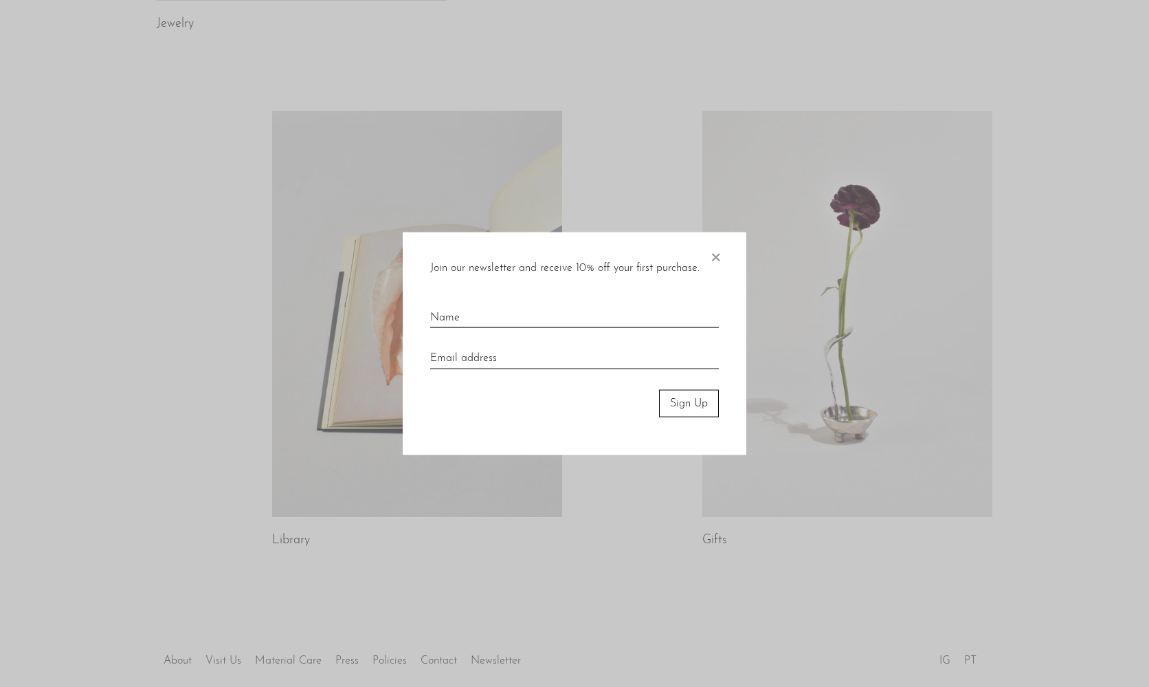
scroll to position [588, 0]
click at [720, 253] on span "×" at bounding box center [716, 254] width 14 height 44
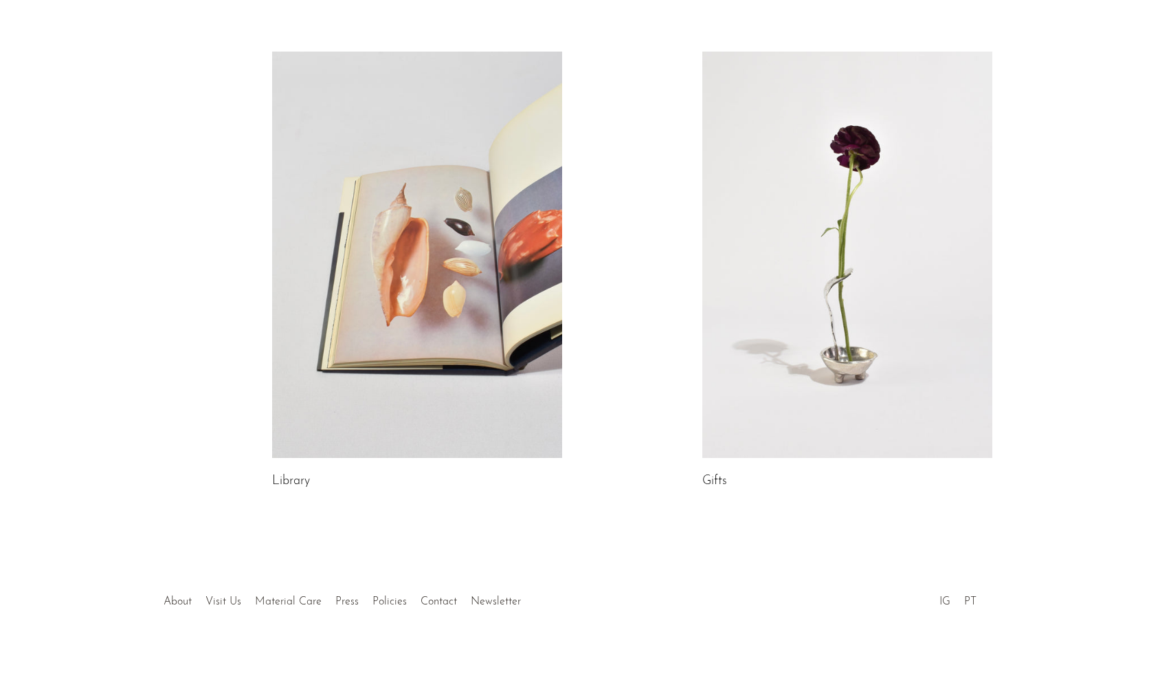
scroll to position [645, 0]
click at [817, 257] on link at bounding box center [848, 253] width 290 height 406
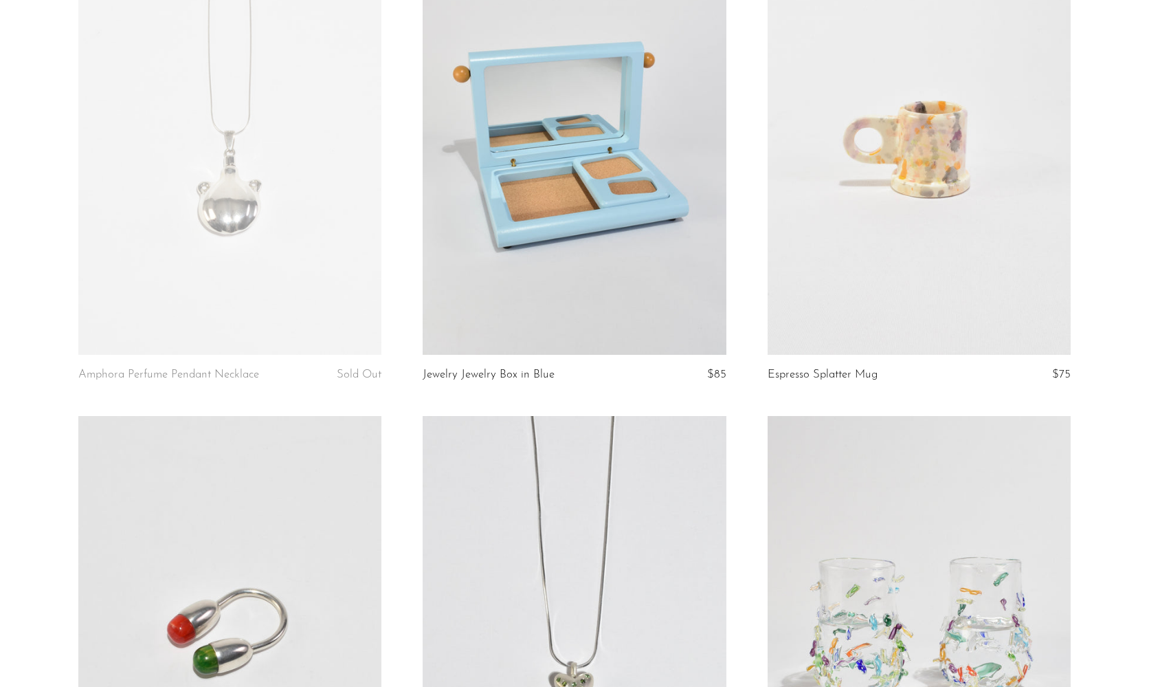
scroll to position [1180, 0]
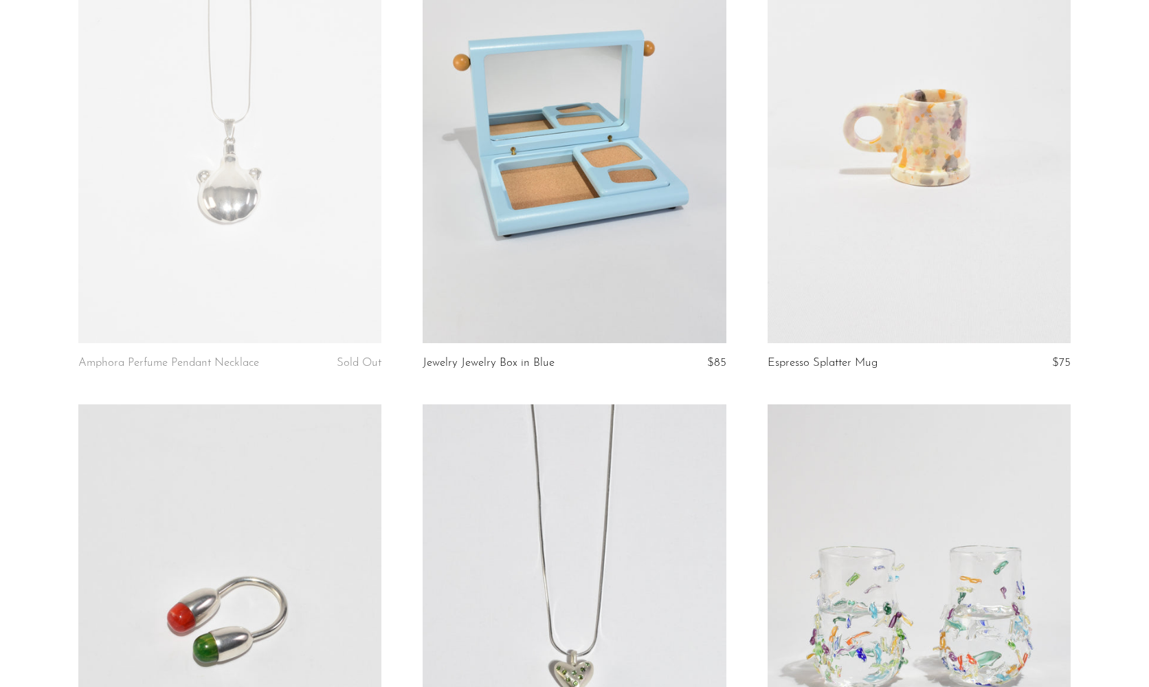
click at [523, 247] on link at bounding box center [575, 130] width 304 height 425
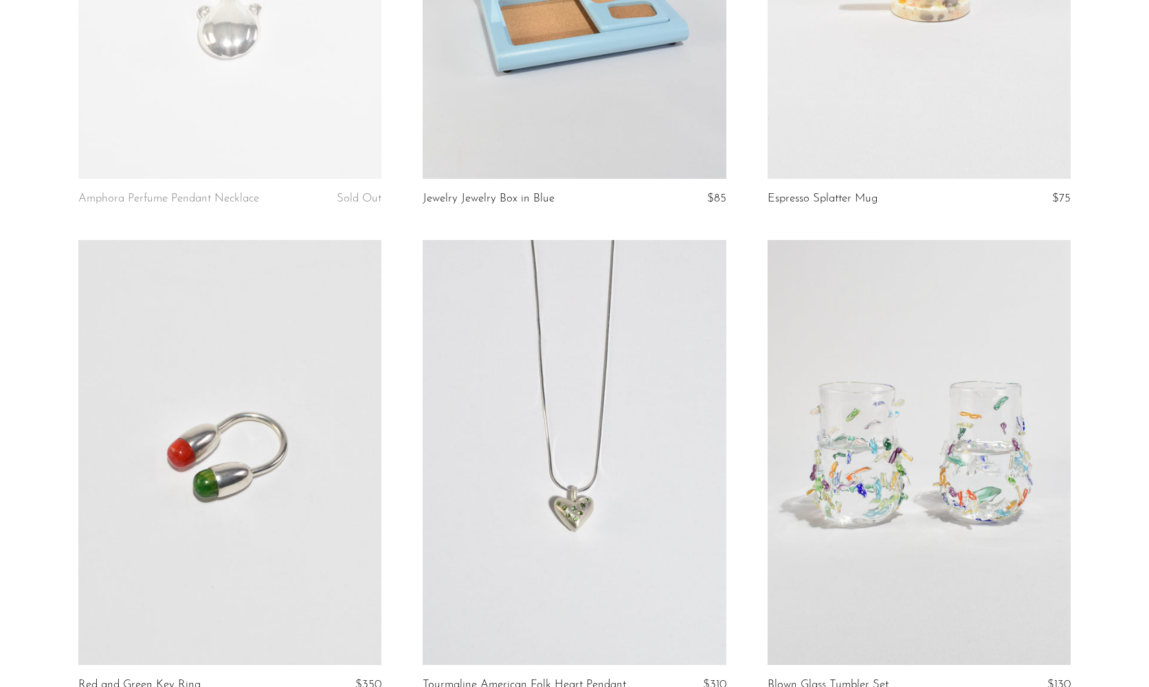
scroll to position [1428, 0]
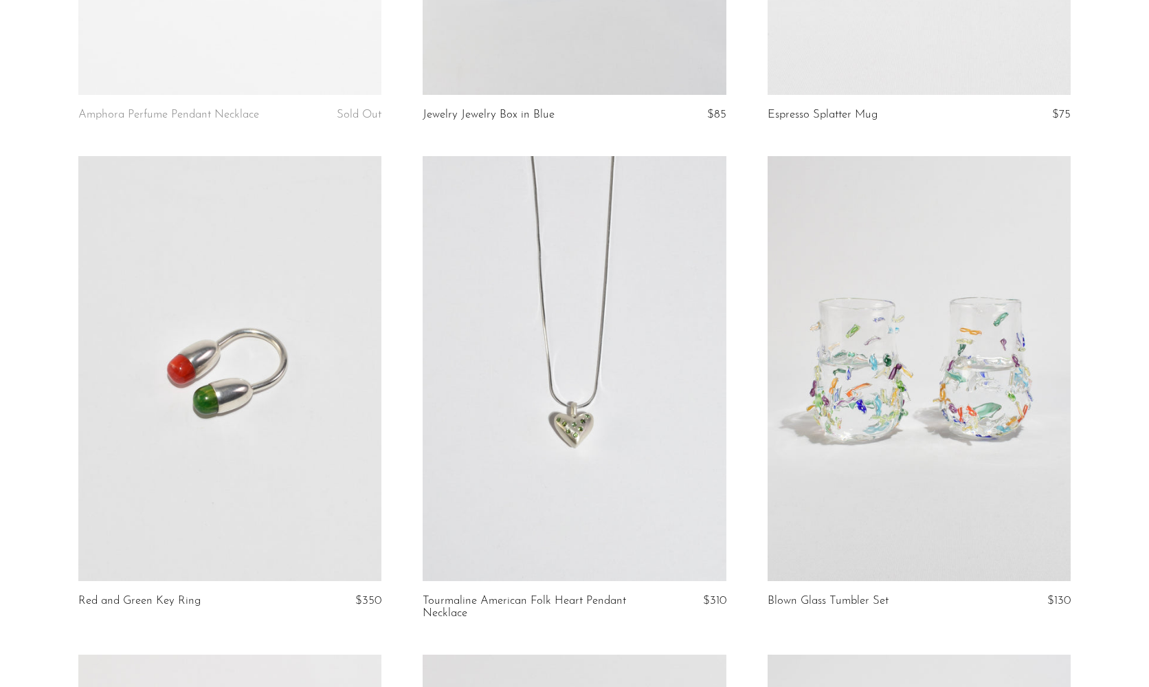
click at [197, 431] on link at bounding box center [230, 368] width 304 height 425
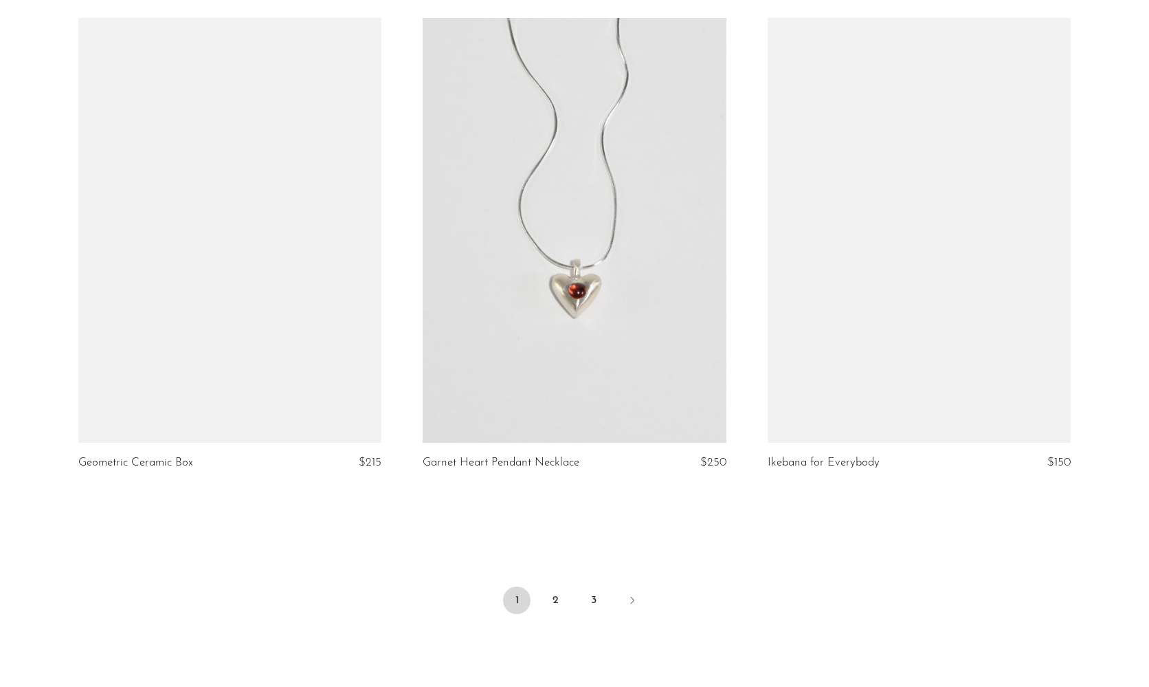
scroll to position [5494, 0]
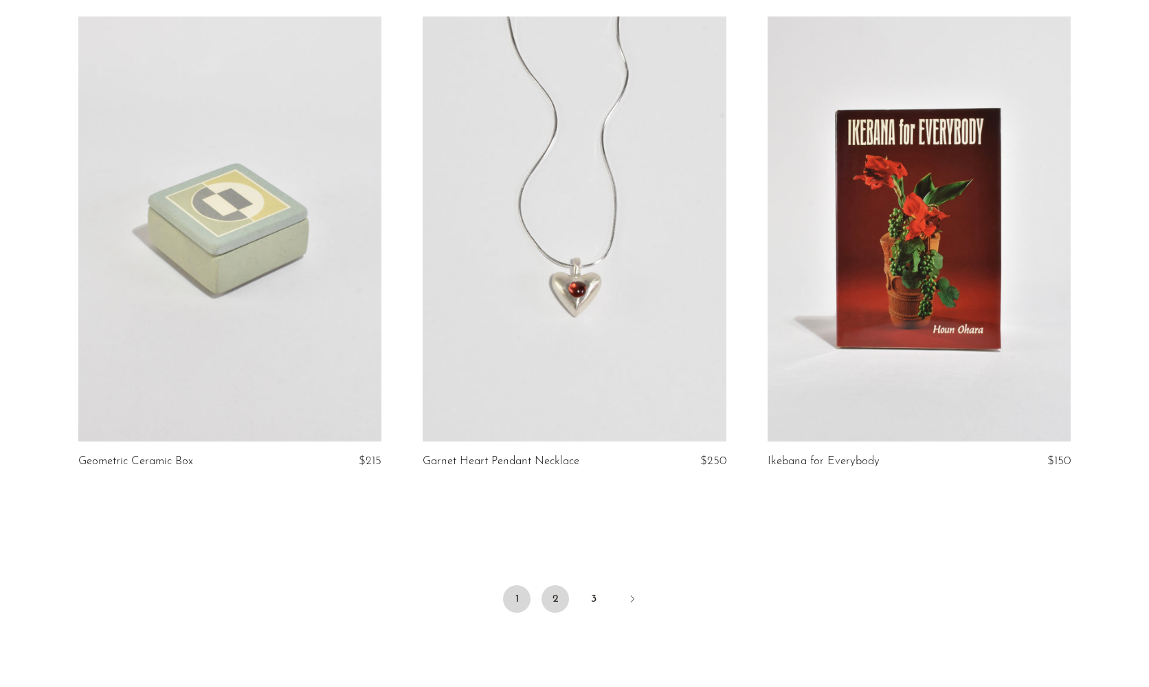
click at [555, 585] on link "2" at bounding box center [555, 598] width 27 height 27
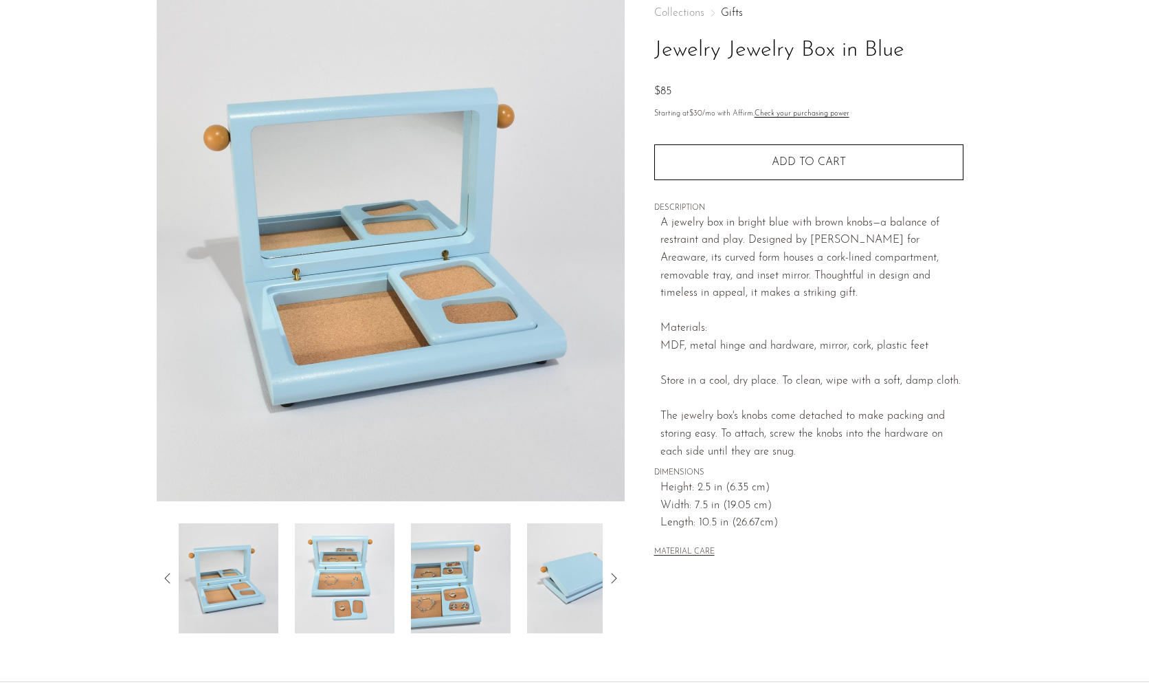
scroll to position [91, 0]
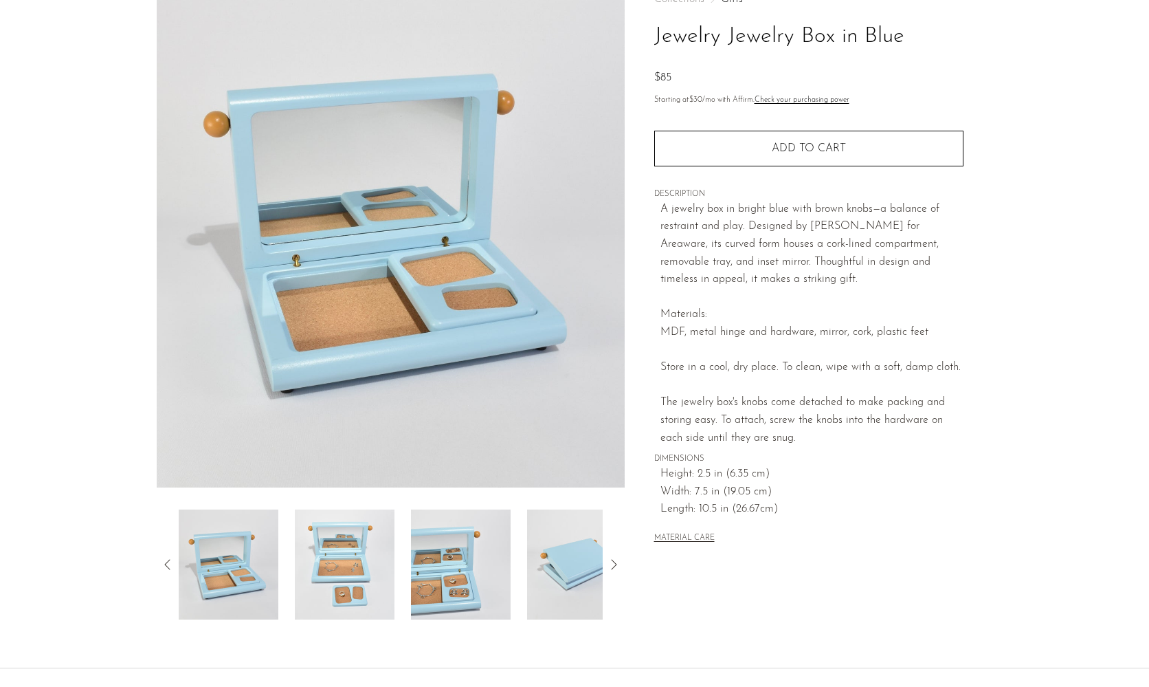
click at [427, 594] on img at bounding box center [461, 564] width 100 height 110
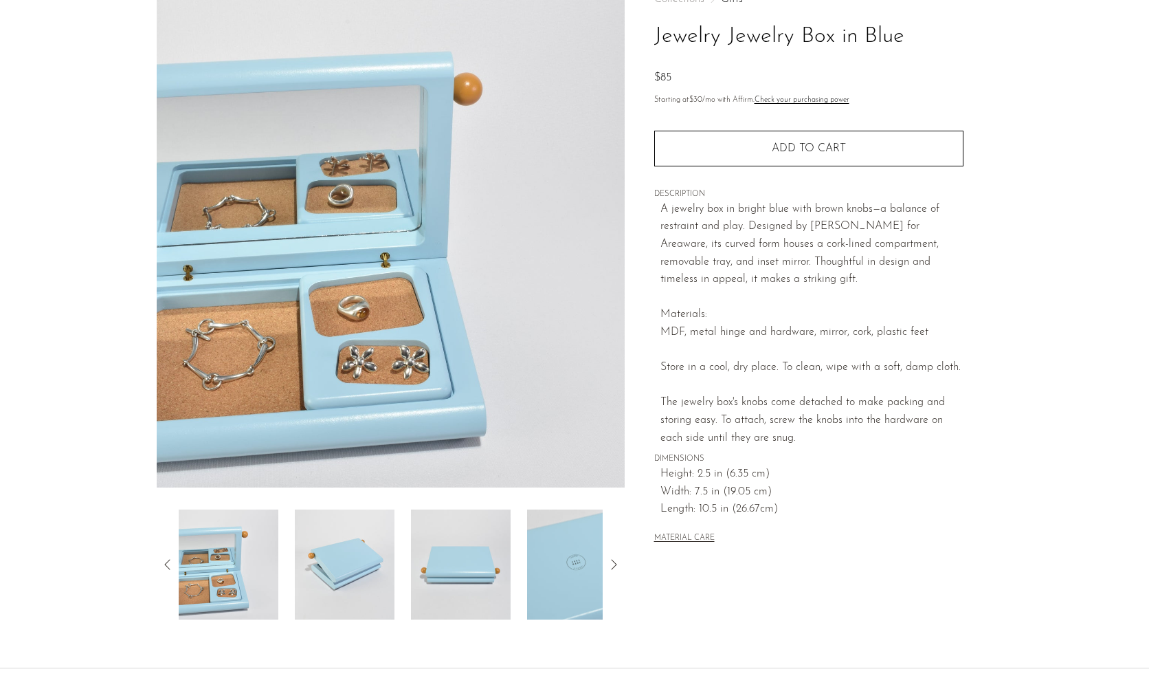
click at [479, 582] on img at bounding box center [461, 564] width 100 height 110
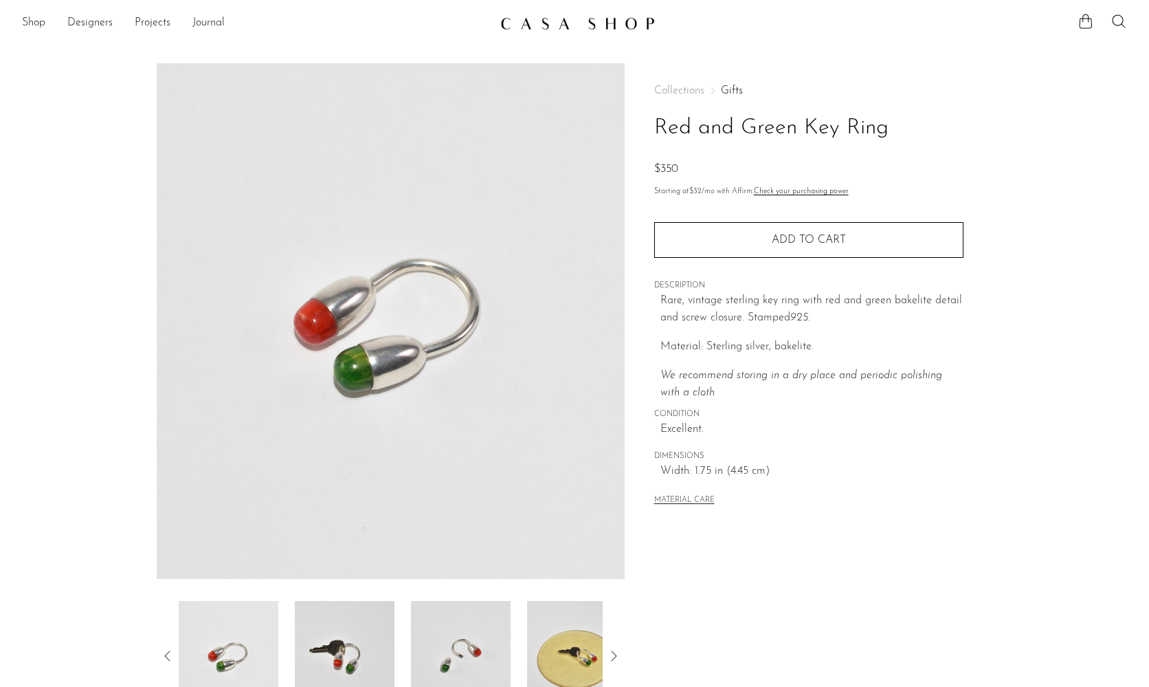
click at [371, 674] on img at bounding box center [345, 656] width 100 height 110
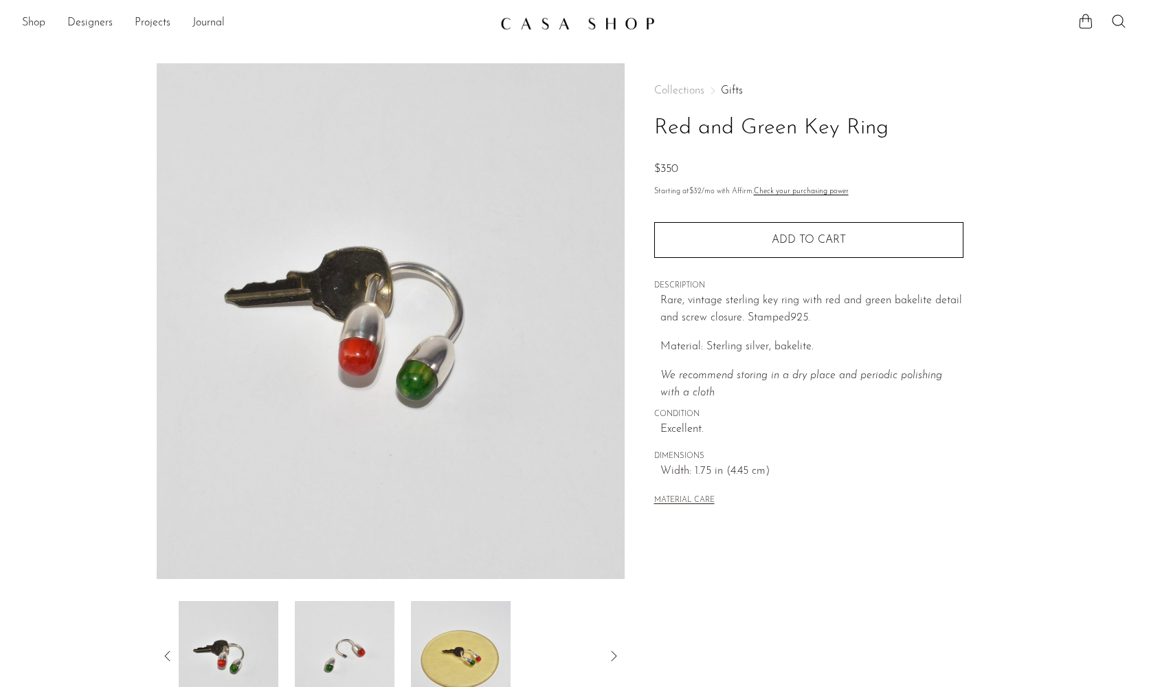
click at [331, 637] on img at bounding box center [345, 656] width 100 height 110
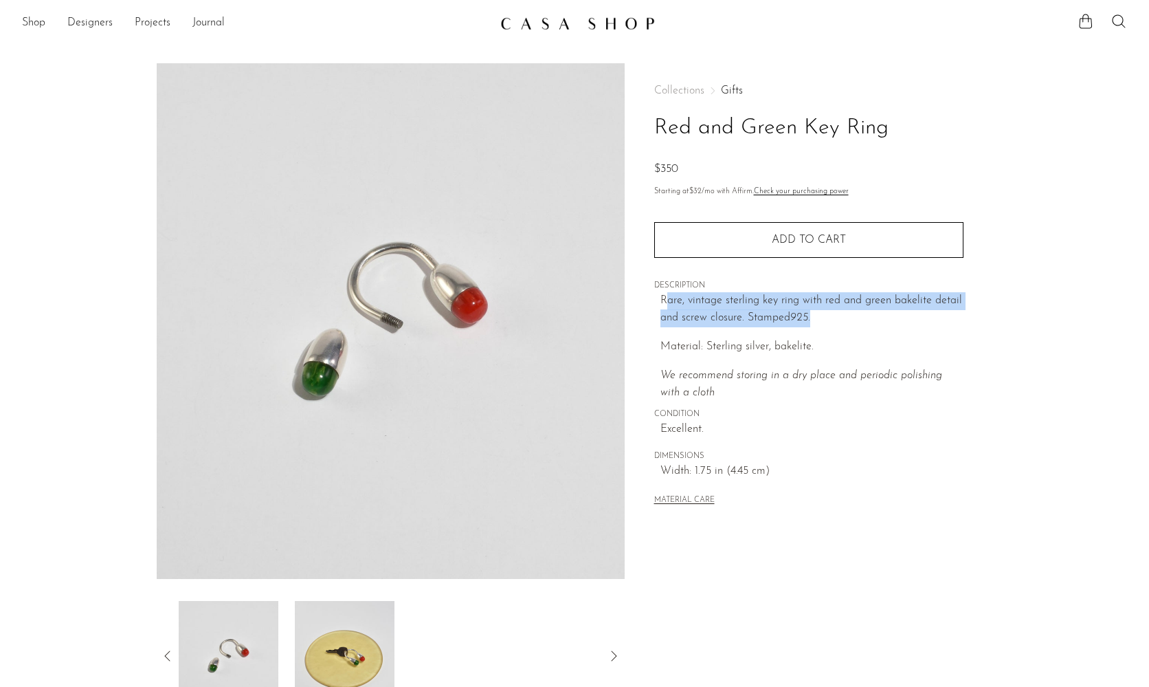
drag, startPoint x: 665, startPoint y: 301, endPoint x: 872, endPoint y: 311, distance: 207.2
click at [872, 311] on p "Rare, vintage sterling key ring with red and green bakelite detail and screw cl…" at bounding box center [812, 309] width 303 height 35
click at [800, 323] on p "Rare, vintage sterling key ring with red and green bakelite detail and screw cl…" at bounding box center [812, 309] width 303 height 35
drag, startPoint x: 688, startPoint y: 298, endPoint x: 771, endPoint y: 296, distance: 82.5
click at [771, 296] on p "Rare, vintage sterling key ring with red and green bakelite detail and screw cl…" at bounding box center [812, 309] width 303 height 35
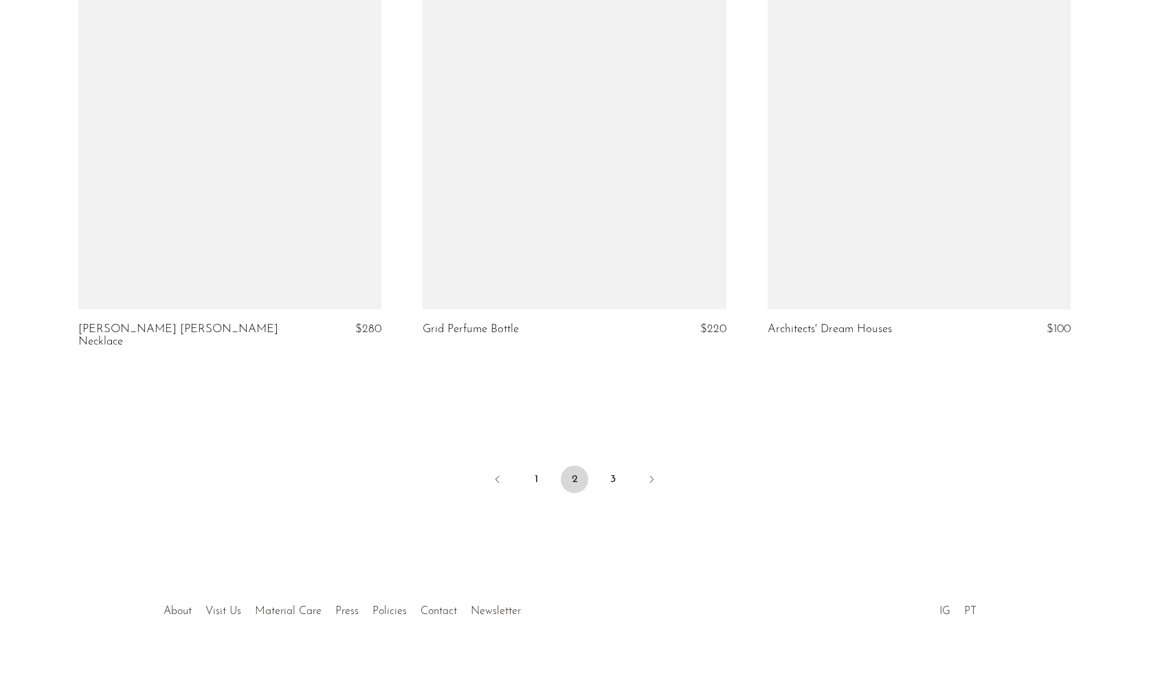
scroll to position [5585, 0]
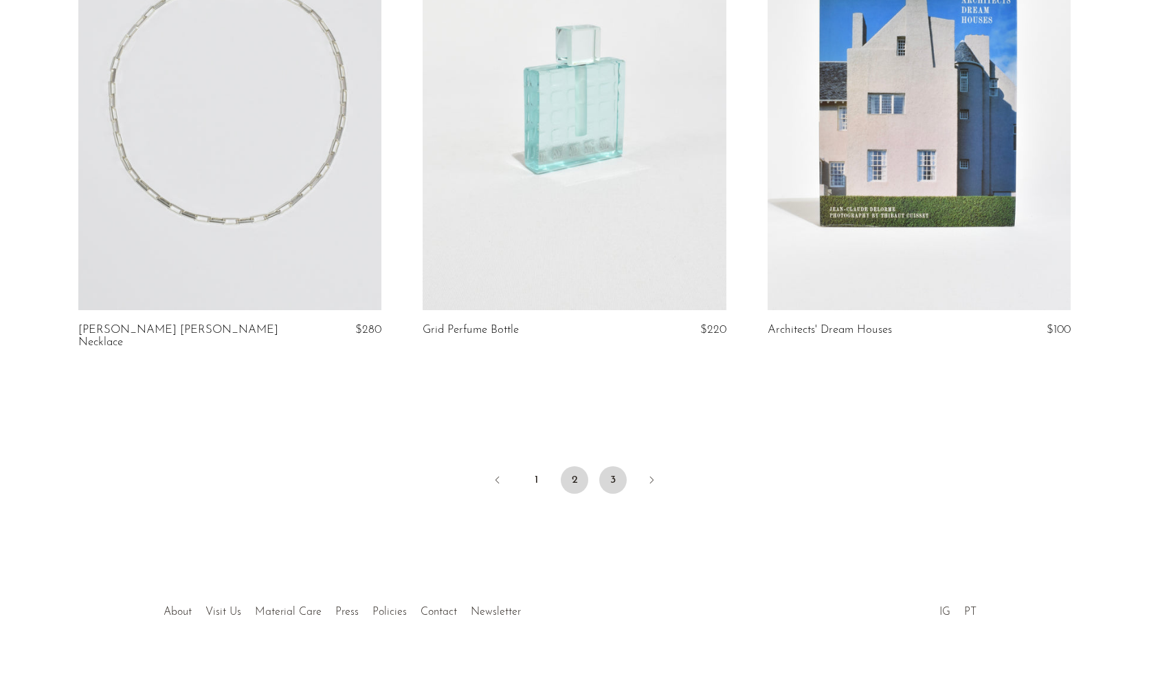
click at [615, 466] on link "3" at bounding box center [612, 479] width 27 height 27
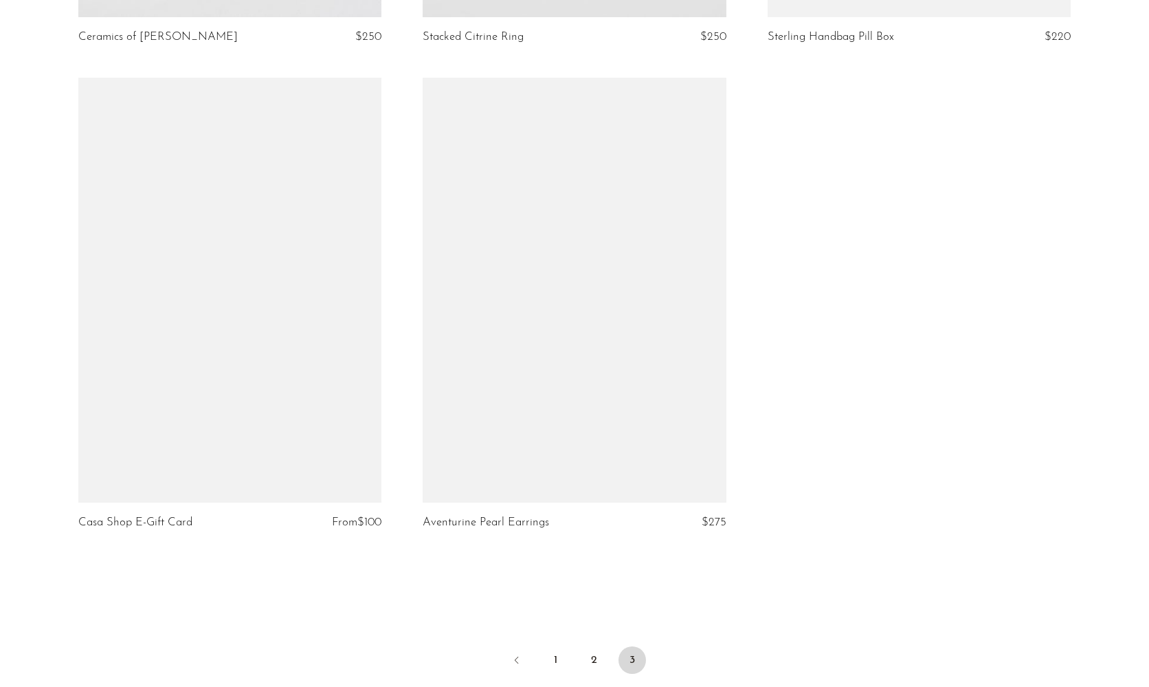
scroll to position [3476, 0]
